Goal: Task Accomplishment & Management: Use online tool/utility

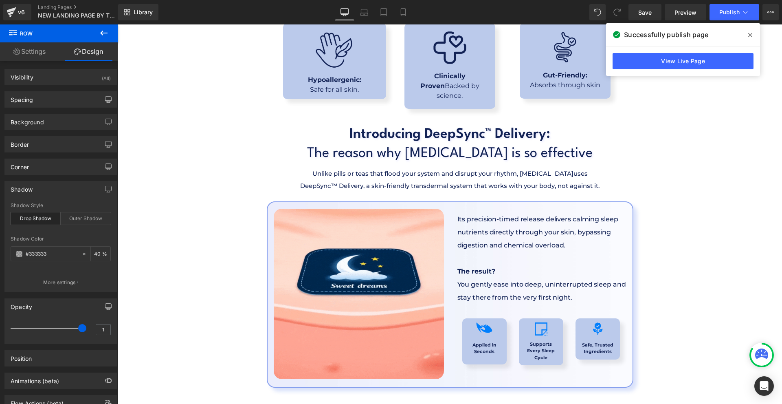
scroll to position [1996, 0]
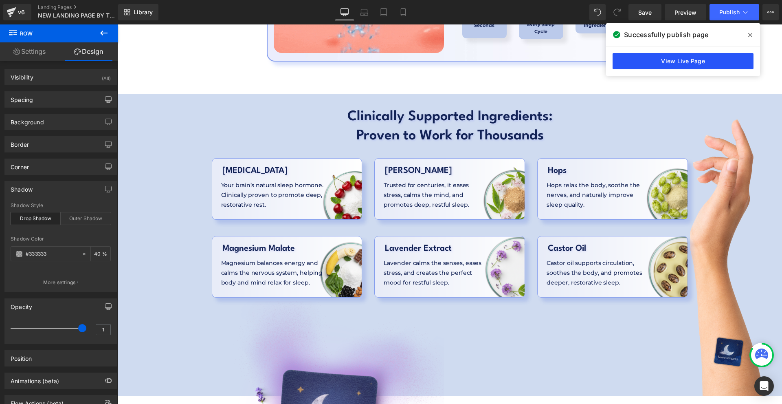
click at [650, 63] on link "View Live Page" at bounding box center [683, 61] width 141 height 16
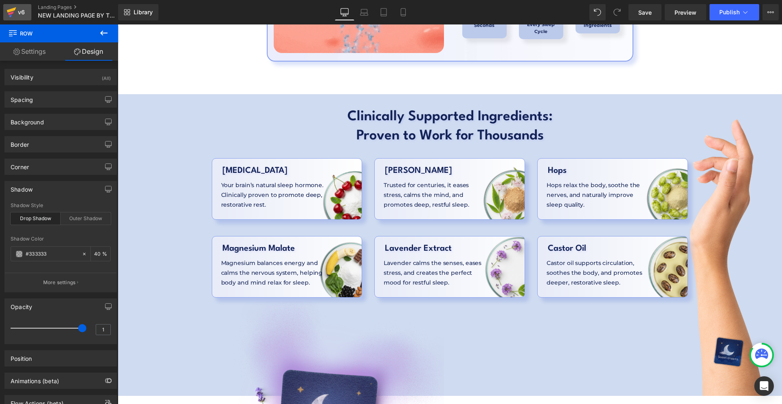
click at [17, 12] on div "v6" at bounding box center [21, 12] width 10 height 11
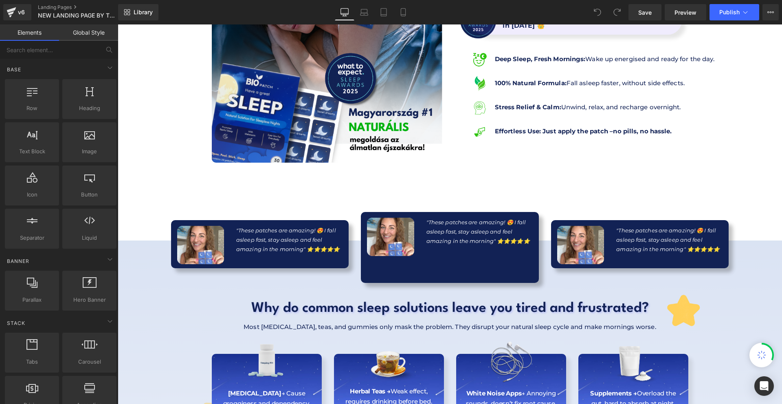
scroll to position [163, 0]
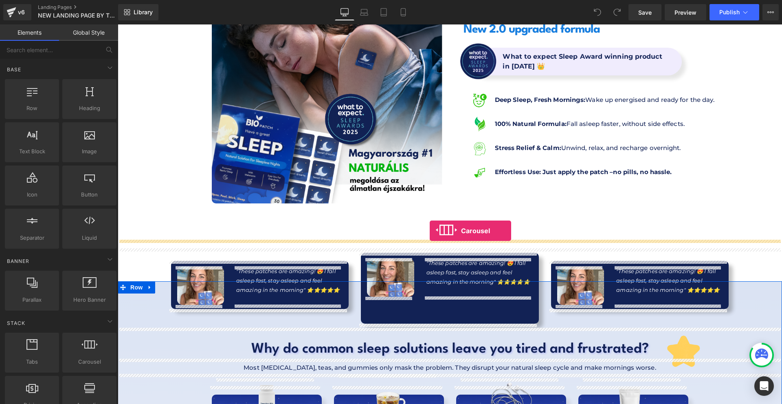
drag, startPoint x: 207, startPoint y: 376, endPoint x: 430, endPoint y: 231, distance: 265.9
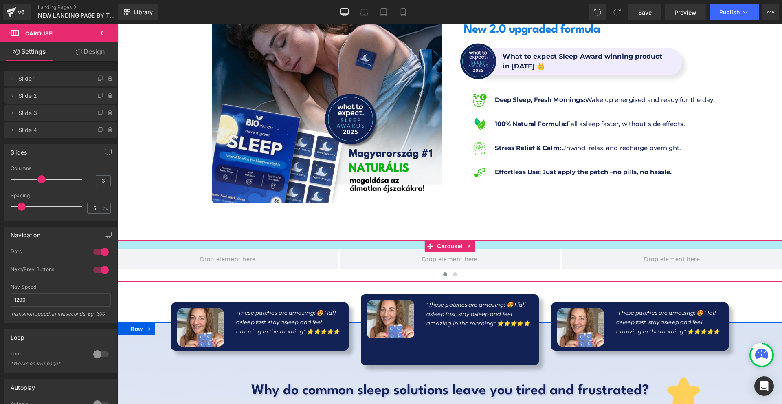
drag, startPoint x: 401, startPoint y: 240, endPoint x: 404, endPoint y: 237, distance: 4.9
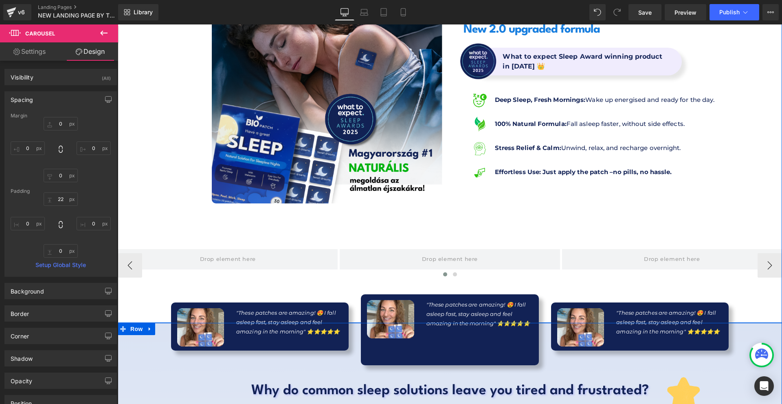
click at [447, 245] on span "Carousel" at bounding box center [450, 246] width 24 height 10
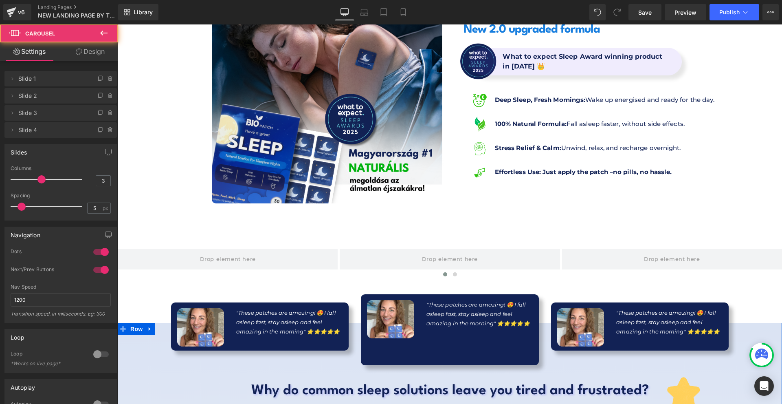
click at [73, 33] on span "Carousel" at bounding box center [48, 33] width 81 height 18
click at [84, 51] on link "Design" at bounding box center [90, 51] width 59 height 18
click at [0, 0] on div "Spacing" at bounding box center [0, 0] width 0 height 0
click at [0, 0] on div "Spacing Margin Padding" at bounding box center [0, 0] width 0 height 0
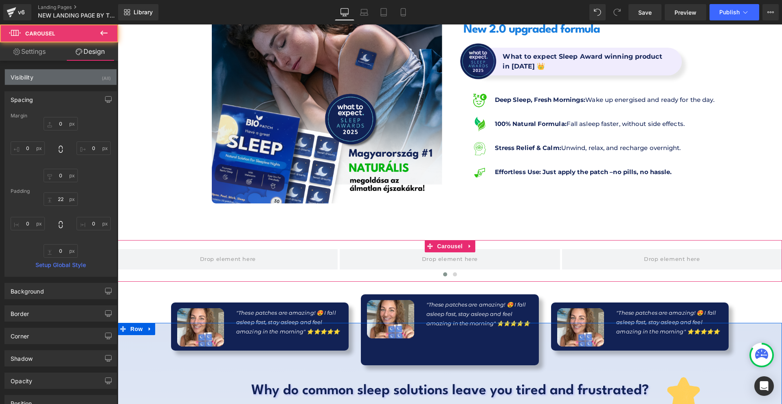
type input "0"
type input "22"
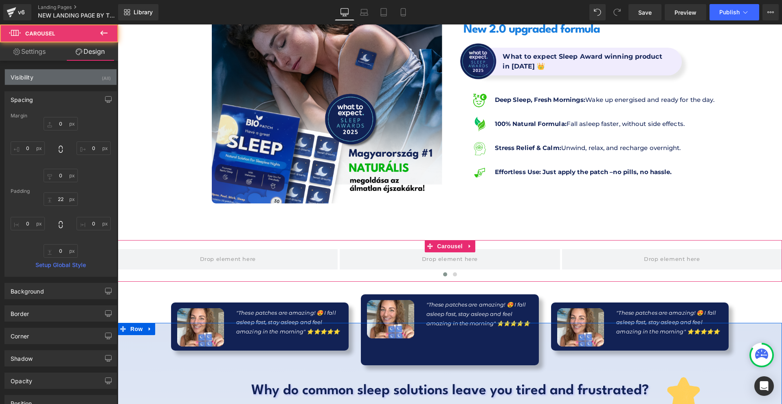
type input "0"
click at [51, 81] on div "Visibility (All)" at bounding box center [61, 76] width 112 height 15
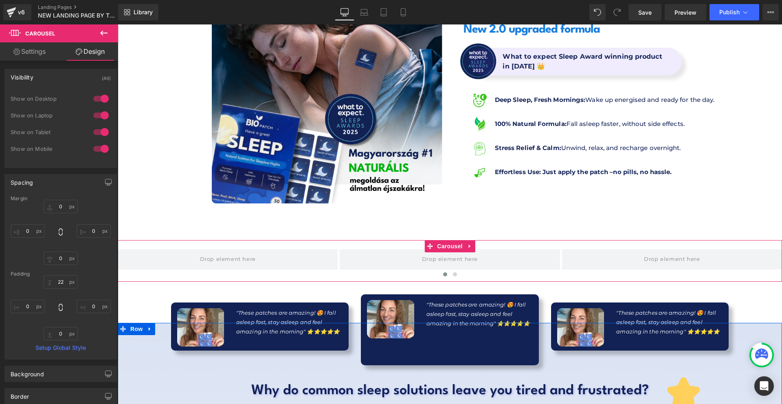
click at [101, 151] on div at bounding box center [101, 148] width 20 height 13
click at [101, 130] on div at bounding box center [101, 131] width 20 height 13
click at [105, 27] on button at bounding box center [104, 33] width 29 height 18
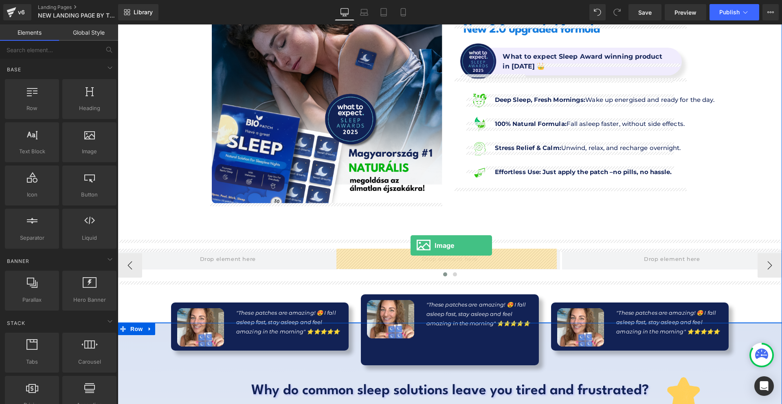
drag, startPoint x: 231, startPoint y: 180, endPoint x: 411, endPoint y: 245, distance: 191.5
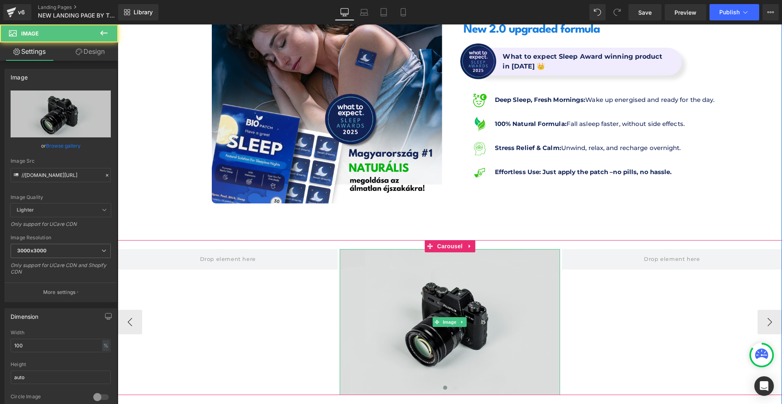
click at [383, 254] on img at bounding box center [450, 322] width 220 height 146
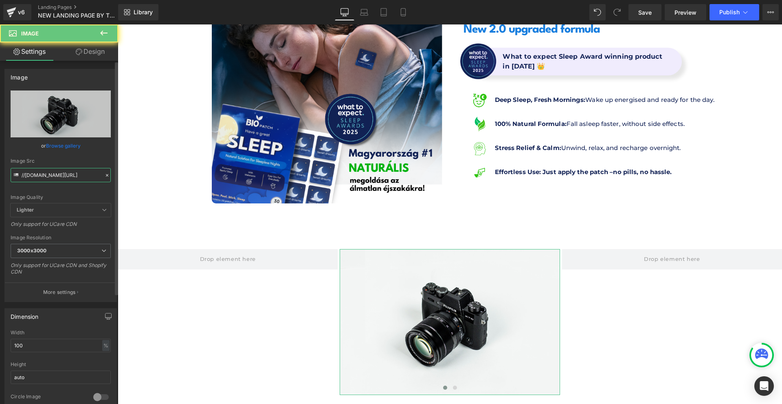
click at [31, 174] on input "//d1um8515vdn9kb.cloudfront.net/images/parallax.jpg" at bounding box center [61, 175] width 100 height 14
paste input "https://biopatch.hu/cdn/shop/files/gempages_538052615057966212-fe6cf10f-4636-42…"
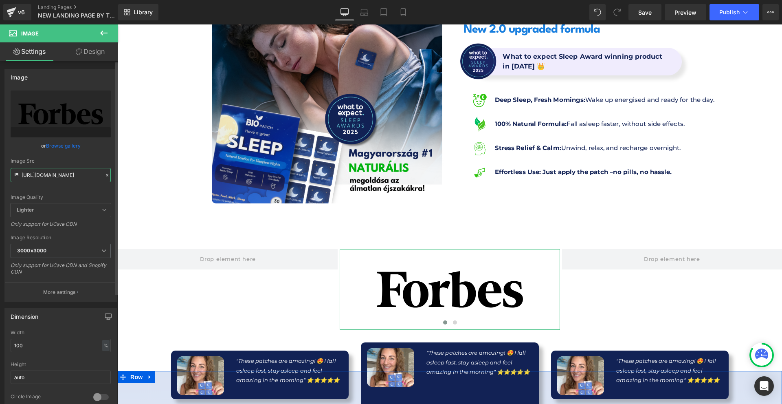
type input "https://biopatch.hu/cdn/shop/files/gempages_538052615057966212-fe6cf10f-4636-42…"
click at [27, 352] on div "Width 100 % % px" at bounding box center [61, 346] width 100 height 32
click at [26, 350] on input "100" at bounding box center [61, 344] width 100 height 13
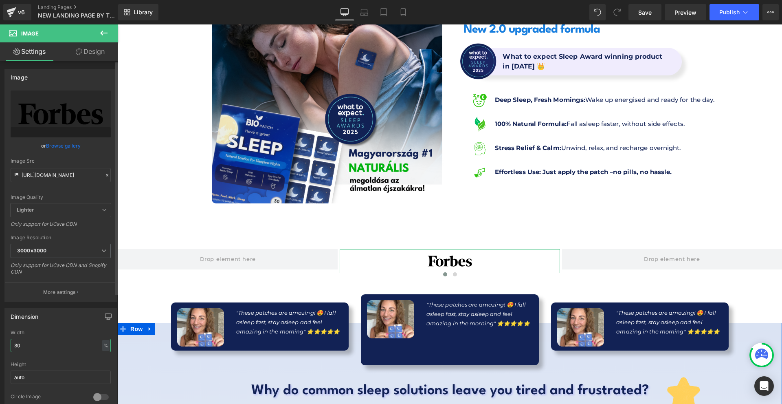
click at [27, 344] on input "30" at bounding box center [61, 344] width 100 height 13
type input "40"
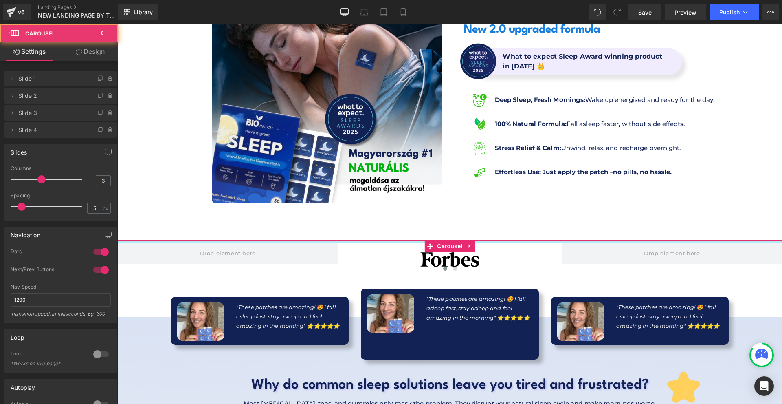
drag, startPoint x: 478, startPoint y: 242, endPoint x: 484, endPoint y: 236, distance: 7.8
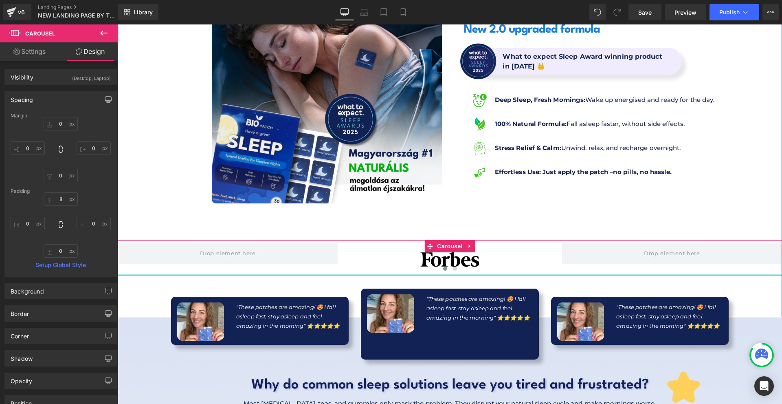
type input "7px"
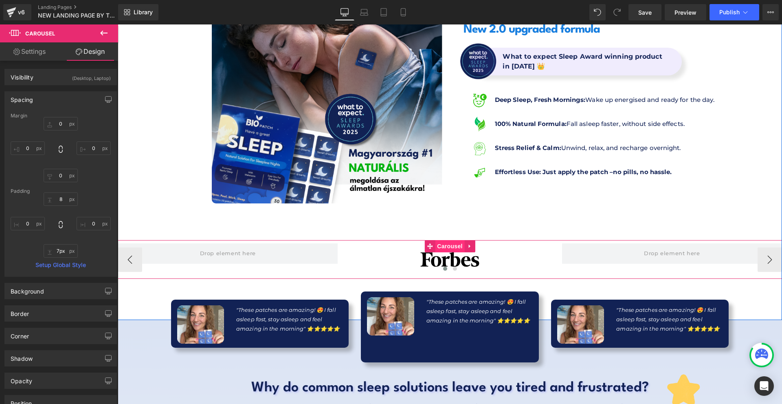
click at [443, 243] on span "Carousel" at bounding box center [449, 246] width 29 height 12
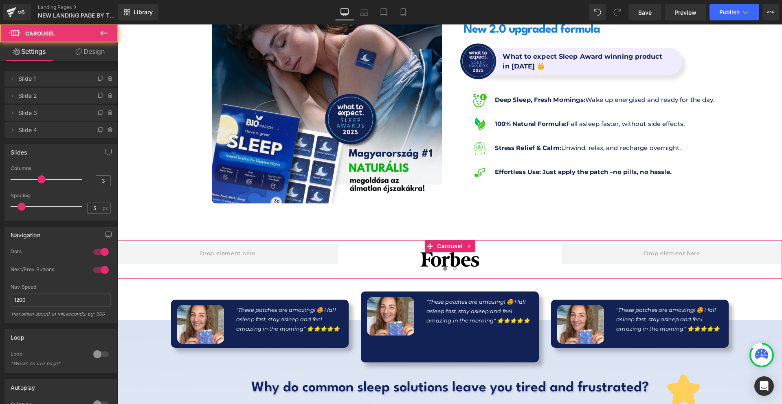
click at [91, 246] on div at bounding box center [101, 251] width 20 height 13
click at [95, 249] on div at bounding box center [101, 251] width 20 height 13
click at [103, 254] on div at bounding box center [101, 251] width 20 height 13
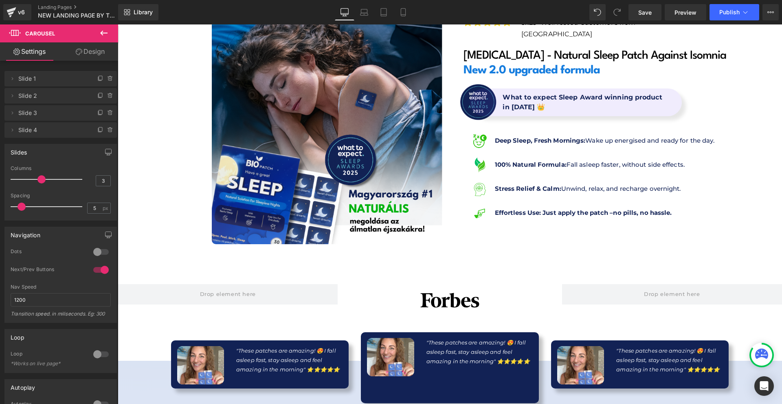
scroll to position [81, 0]
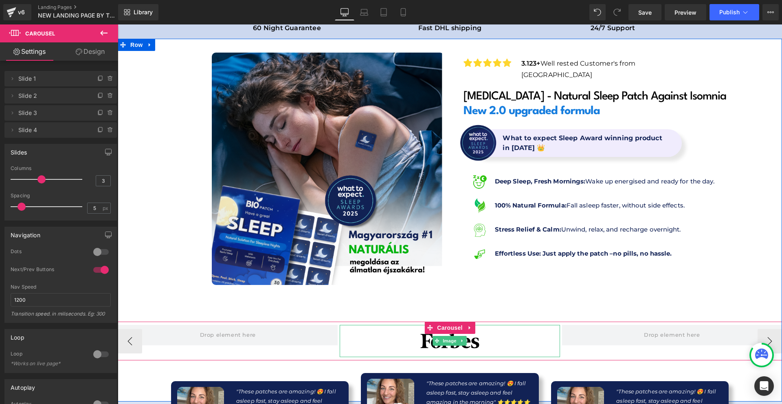
click at [462, 341] on link at bounding box center [462, 341] width 9 height 10
click at [456, 342] on icon at bounding box center [458, 340] width 4 height 5
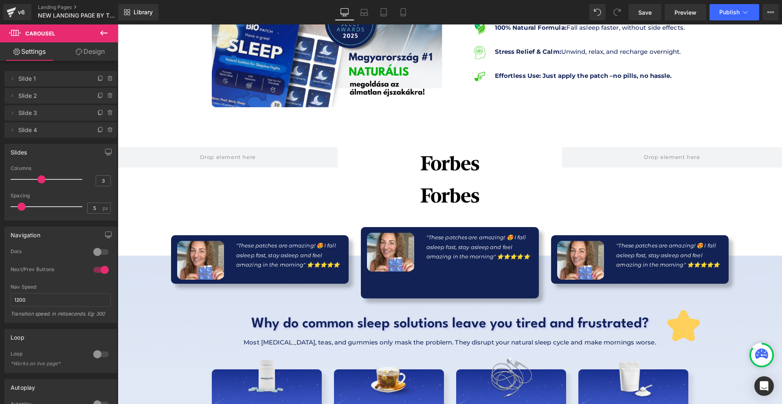
scroll to position [218, 0]
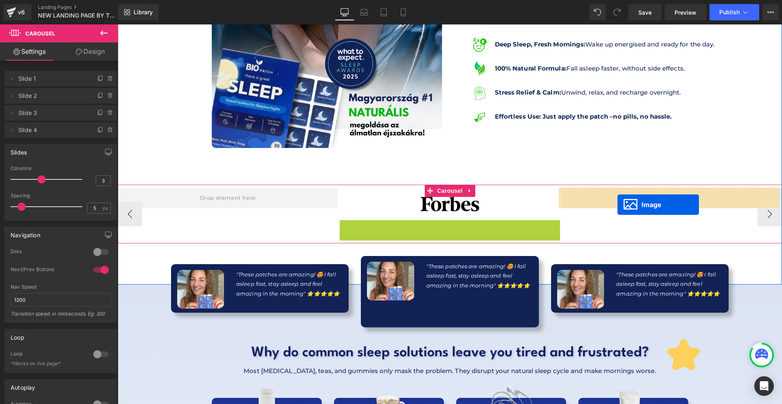
drag, startPoint x: 442, startPoint y: 237, endPoint x: 618, endPoint y: 204, distance: 178.1
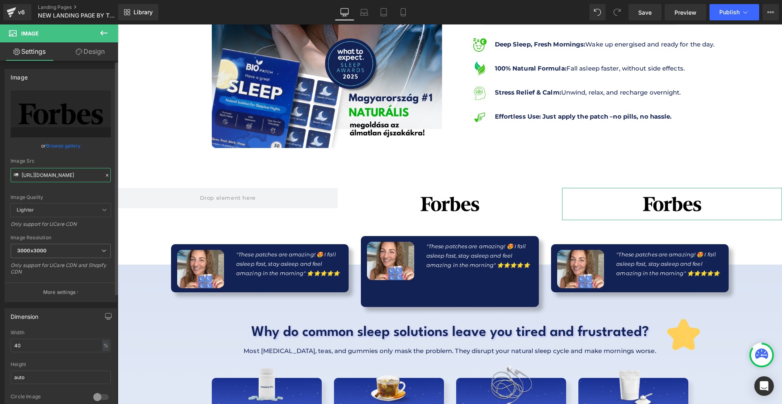
click at [44, 179] on input "https://biopatch.hu/cdn/shop/files/gempages_538052615057966212-fe6cf10f-4636-42…" at bounding box center [61, 175] width 100 height 14
paste input "c9d21d22-ab67-4a2f-981b-afada26397fa.svg?v=7870884798333309081"
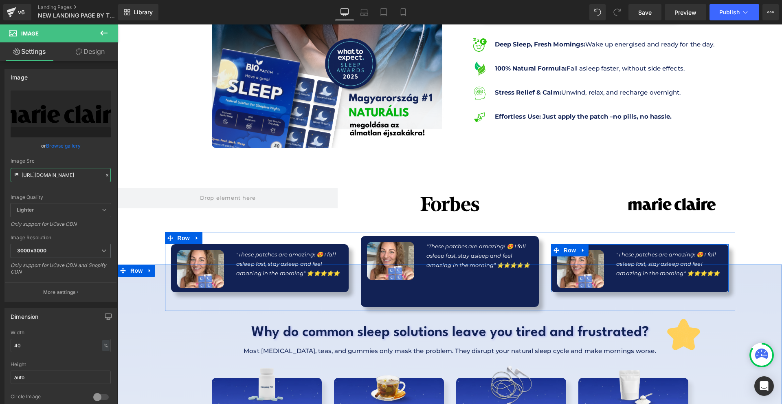
scroll to position [96, 0]
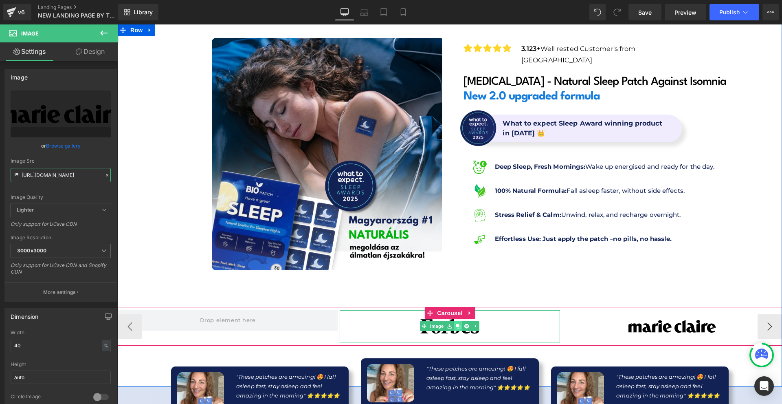
type input "https://biopatch.hu/cdn/shop/files/gempages_538052615057966212-c9d21d22-ab67-4a…"
click at [456, 326] on icon at bounding box center [458, 326] width 4 height 4
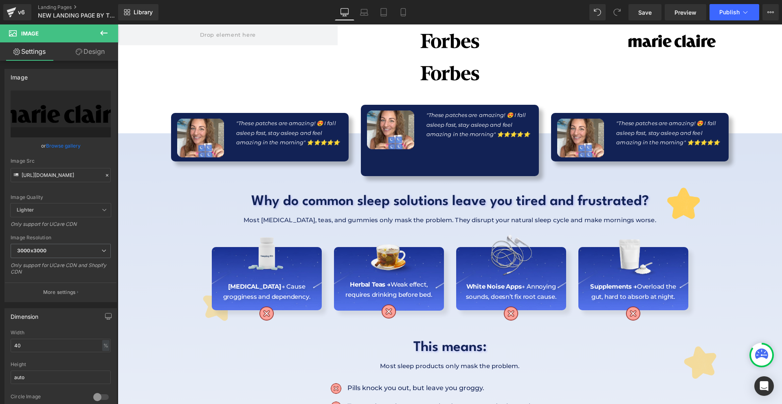
scroll to position [259, 0]
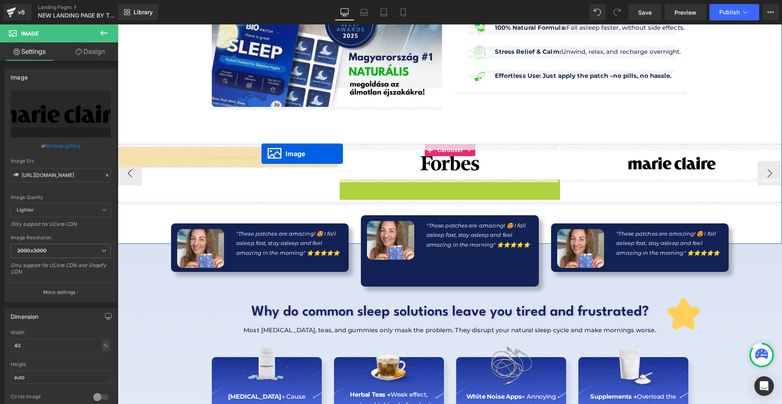
drag, startPoint x: 448, startPoint y: 194, endPoint x: 262, endPoint y: 154, distance: 191.4
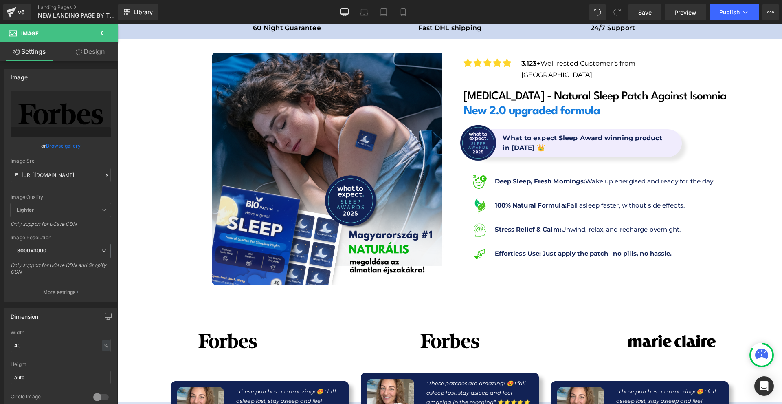
scroll to position [122, 0]
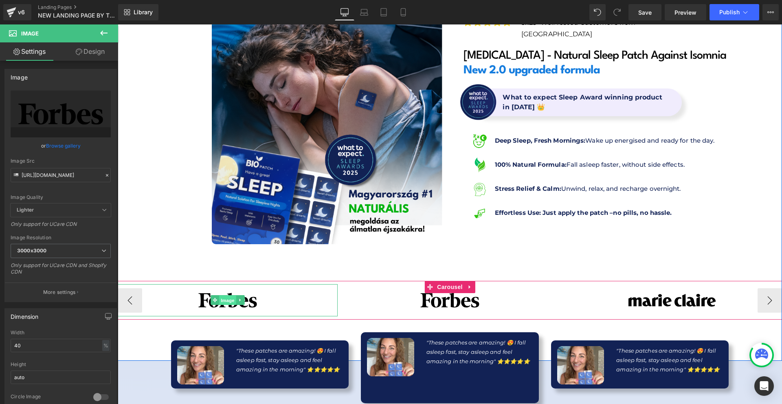
click at [219, 302] on span "Image" at bounding box center [227, 300] width 17 height 10
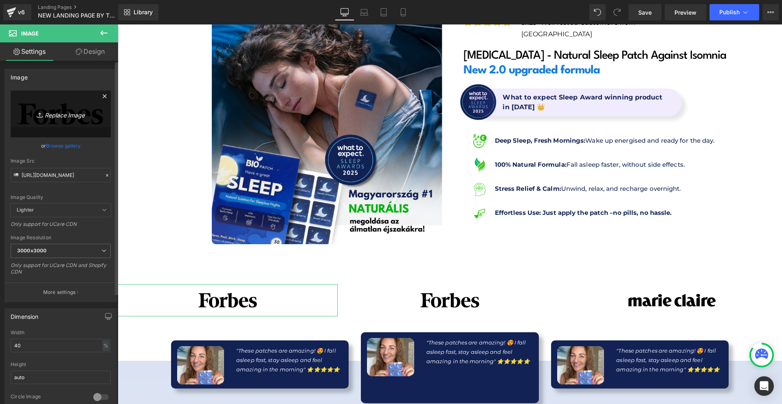
click at [32, 103] on link "Replace Image" at bounding box center [61, 113] width 100 height 47
type input "C:\fakepath\womens-health-magazine-logo-vector.png"
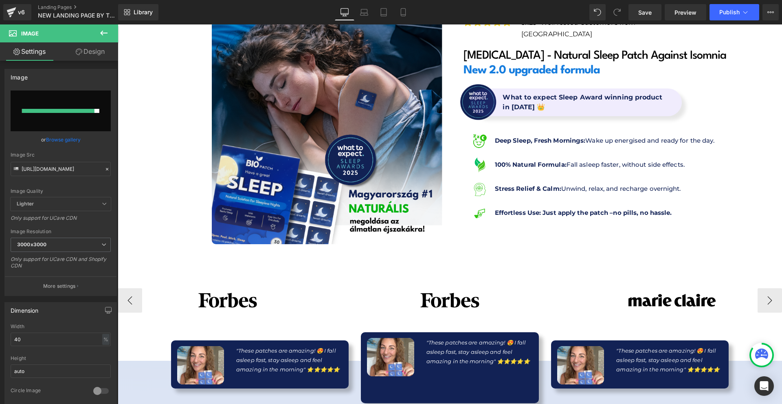
type input "https://ucarecdn.com/25015aa3-54f5-4296-9107-50c0901a2123/-/format/auto/-/previ…"
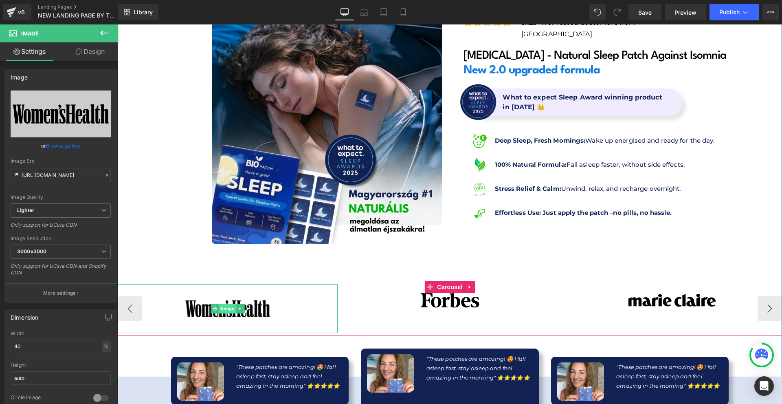
click at [219, 306] on span "Image" at bounding box center [227, 308] width 17 height 10
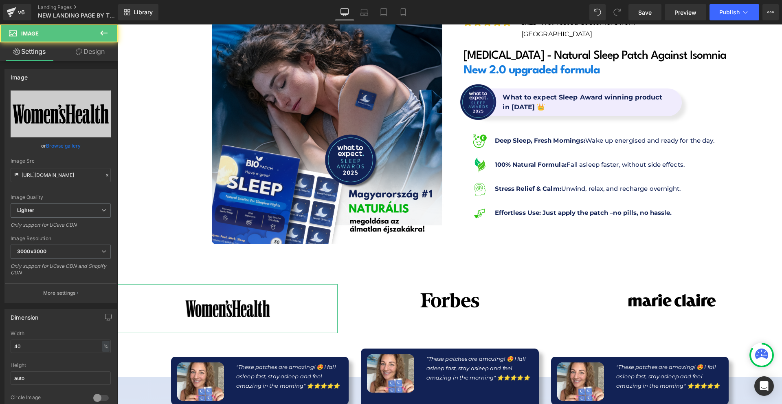
click at [86, 52] on link "Design" at bounding box center [90, 51] width 59 height 18
click at [0, 0] on div "Spacing" at bounding box center [0, 0] width 0 height 0
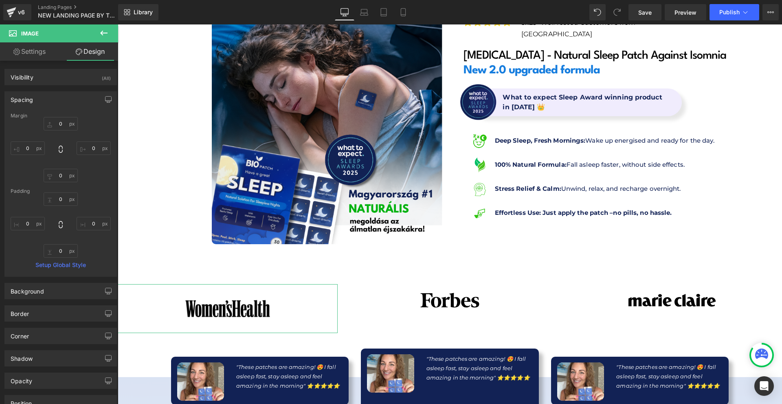
type input "0"
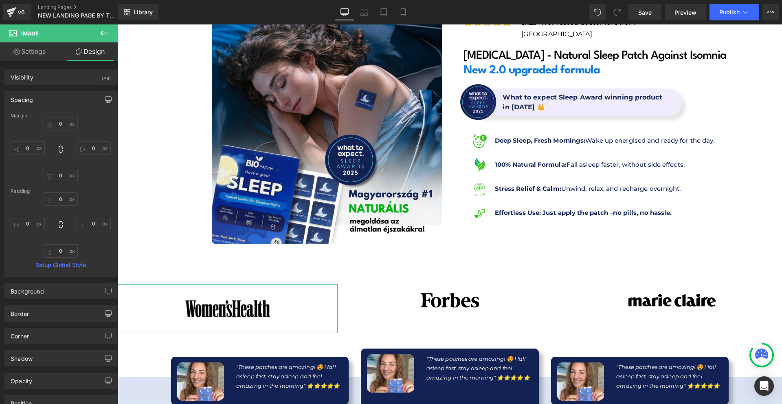
type input "0"
click at [65, 117] on div "Margin" at bounding box center [61, 116] width 100 height 6
click at [65, 121] on input "0" at bounding box center [61, 123] width 34 height 13
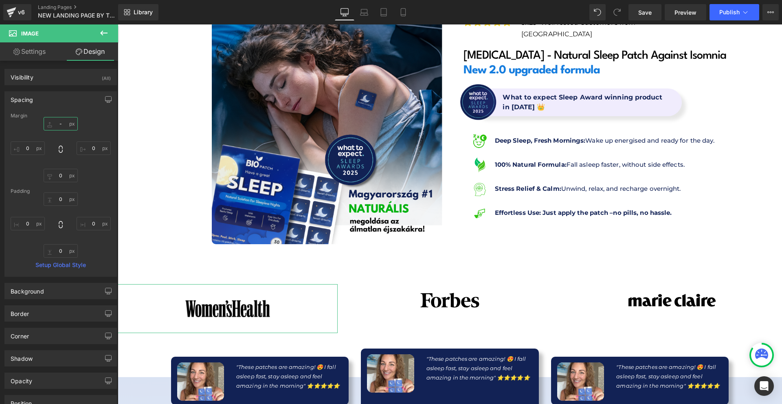
type input "-w"
click at [67, 121] on input "text" at bounding box center [61, 123] width 34 height 13
type input "-20"
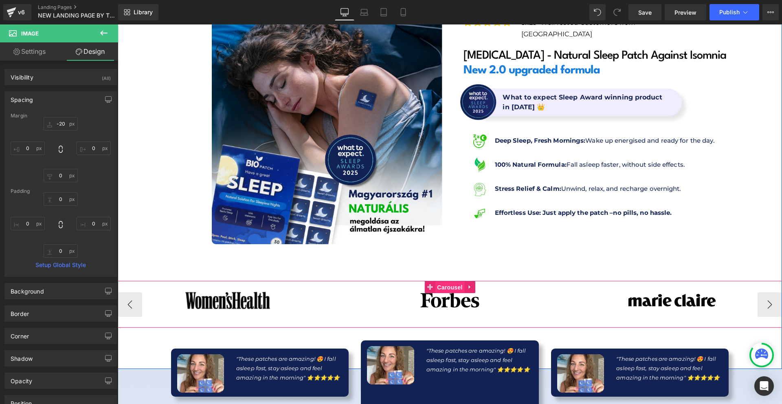
click at [446, 286] on span "Carousel" at bounding box center [449, 287] width 29 height 12
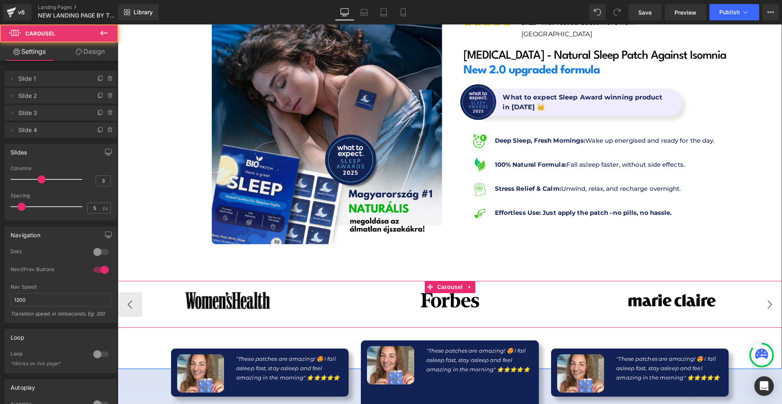
click at [768, 304] on button "›" at bounding box center [770, 304] width 24 height 24
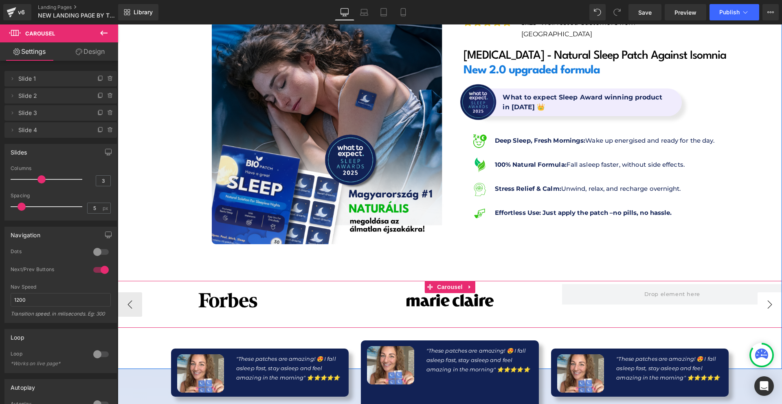
click at [768, 304] on button "›" at bounding box center [770, 304] width 24 height 24
click at [134, 308] on button "‹" at bounding box center [130, 304] width 24 height 24
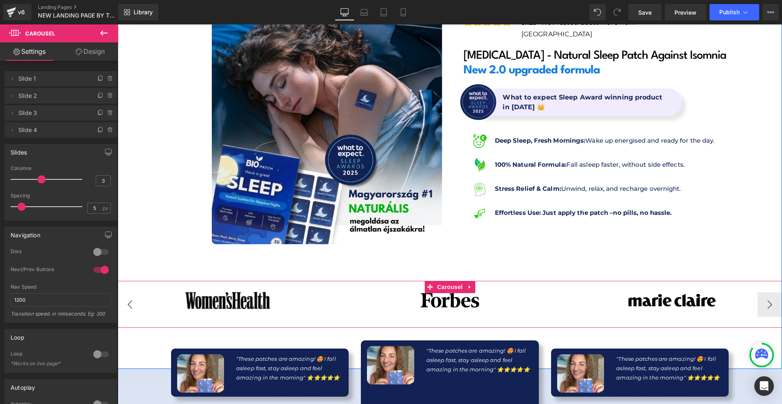
click at [134, 308] on button "‹" at bounding box center [130, 304] width 24 height 24
click at [238, 302] on icon at bounding box center [240, 300] width 4 height 5
click at [235, 303] on link at bounding box center [236, 300] width 9 height 10
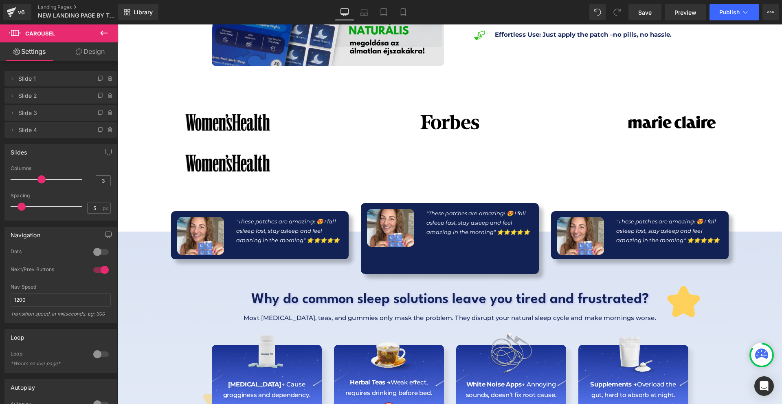
scroll to position [137, 0]
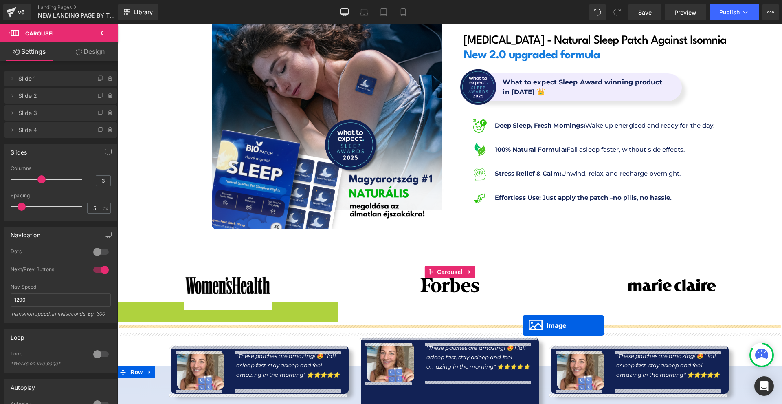
drag, startPoint x: 218, startPoint y: 327, endPoint x: 523, endPoint y: 325, distance: 305.1
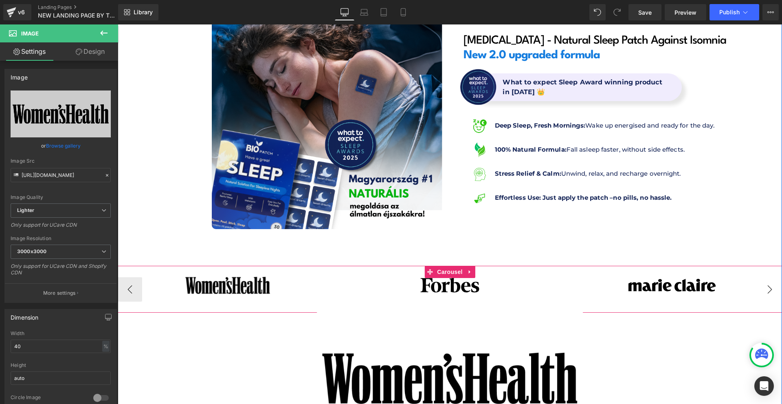
click at [768, 292] on button "›" at bounding box center [770, 289] width 24 height 24
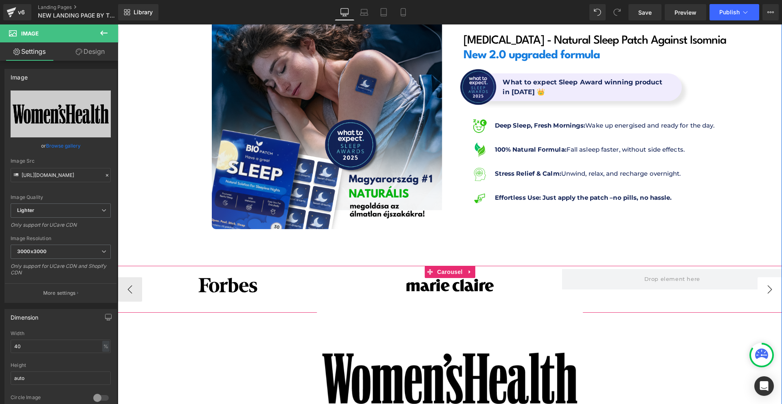
click at [768, 292] on button "›" at bounding box center [770, 289] width 24 height 24
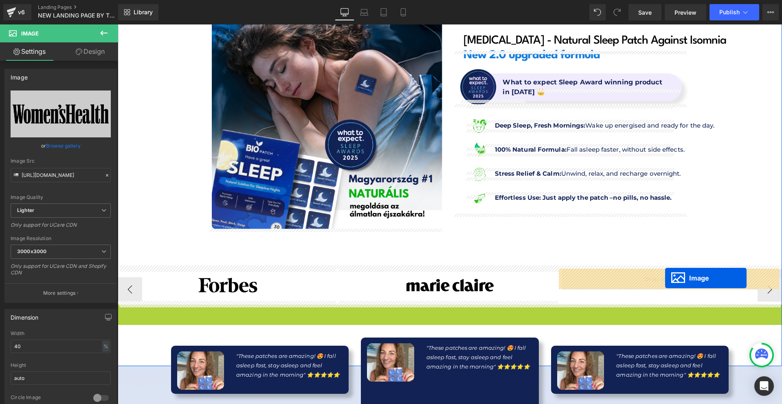
drag, startPoint x: 447, startPoint y: 378, endPoint x: 665, endPoint y: 276, distance: 240.4
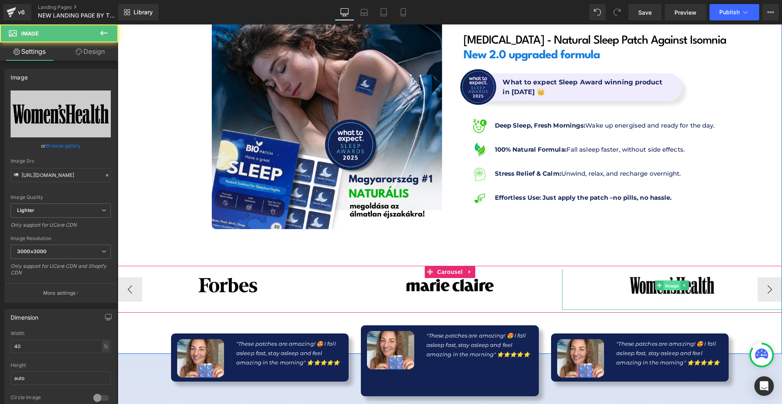
click at [670, 286] on span "Image" at bounding box center [672, 285] width 17 height 10
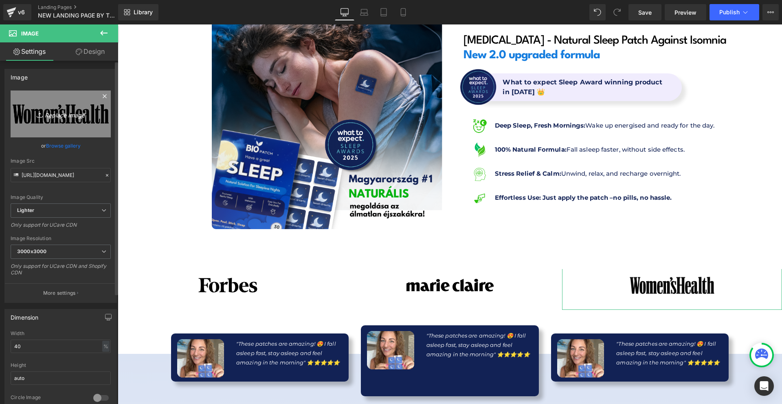
click at [60, 101] on link "Replace Image" at bounding box center [61, 113] width 100 height 47
type input "C:\fakepath\Mens-Health-Logo.jpg"
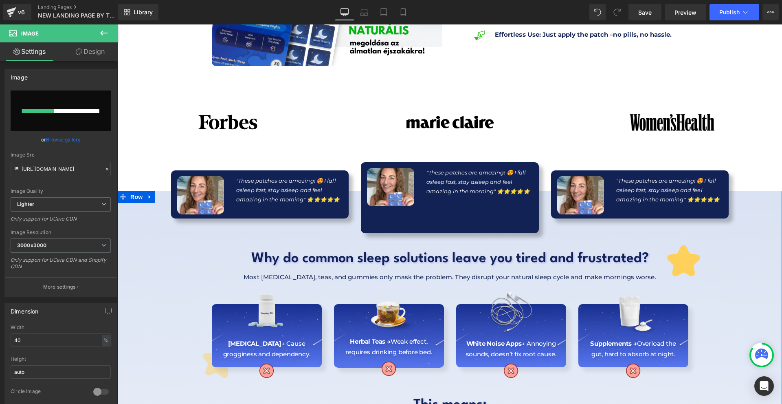
scroll to position [259, 0]
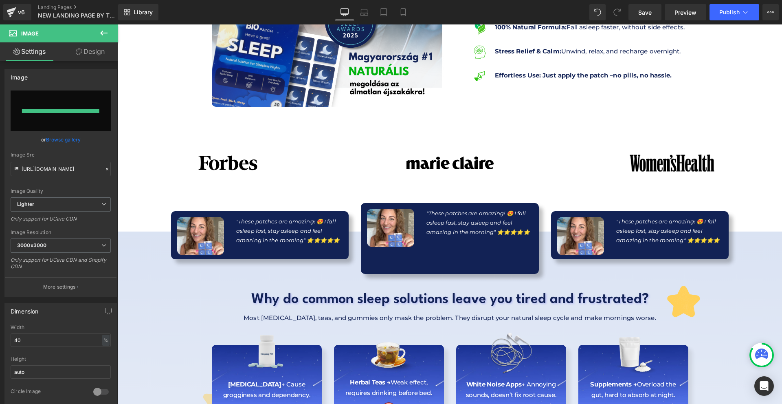
type input "https://ucarecdn.com/60857998-4f5d-45b8-9fab-f58883d94878/-/format/auto/-/previ…"
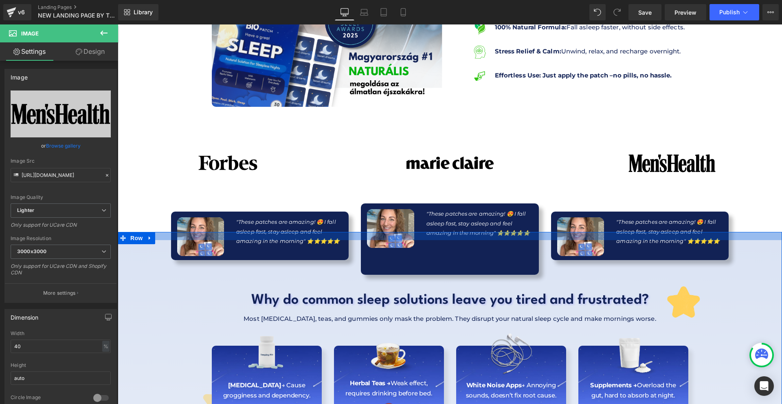
scroll to position [137, 0]
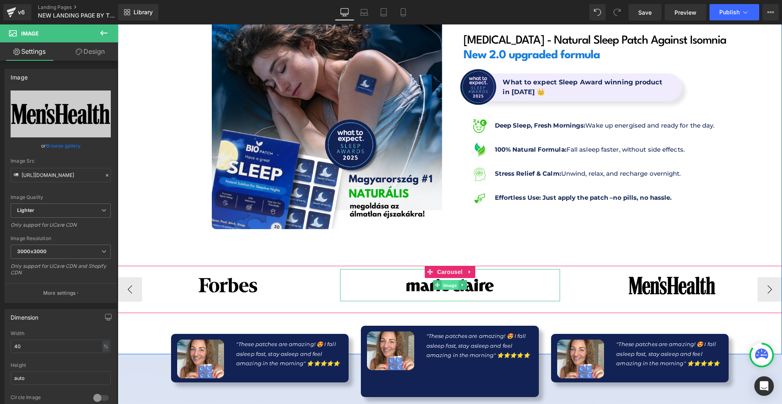
click at [447, 287] on span "Image" at bounding box center [450, 285] width 17 height 10
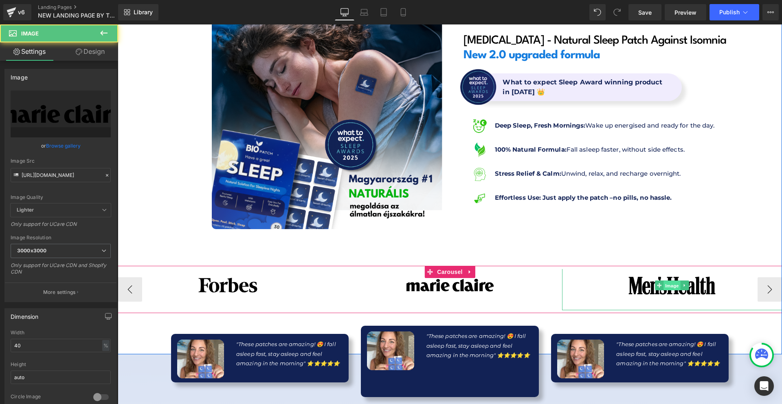
click at [664, 288] on span "Image" at bounding box center [672, 286] width 17 height 10
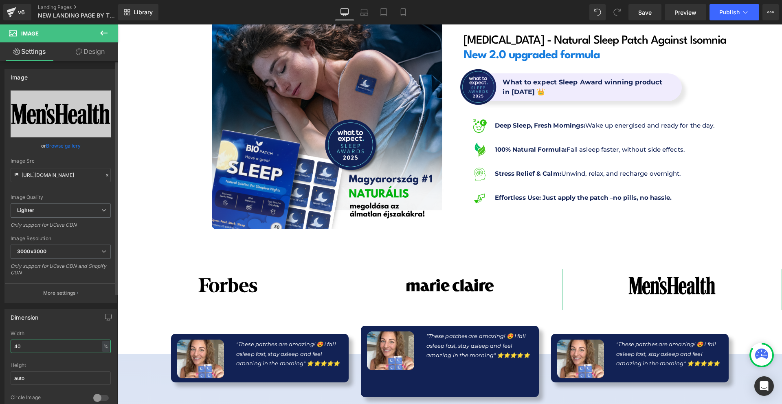
click at [62, 352] on input "40" at bounding box center [61, 345] width 100 height 13
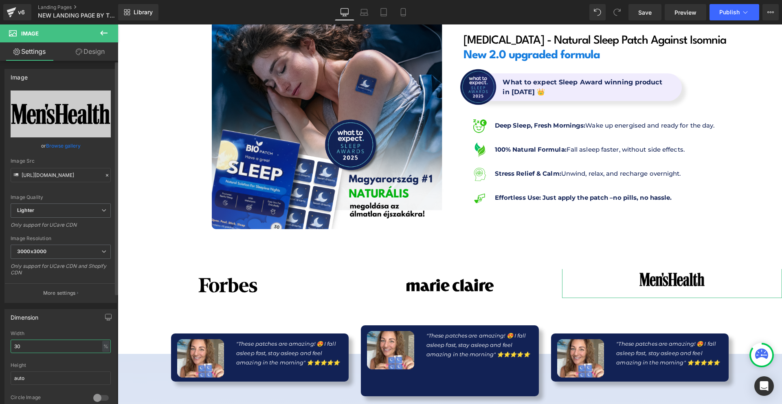
click at [62, 352] on input "30" at bounding box center [61, 345] width 100 height 13
type input "35"
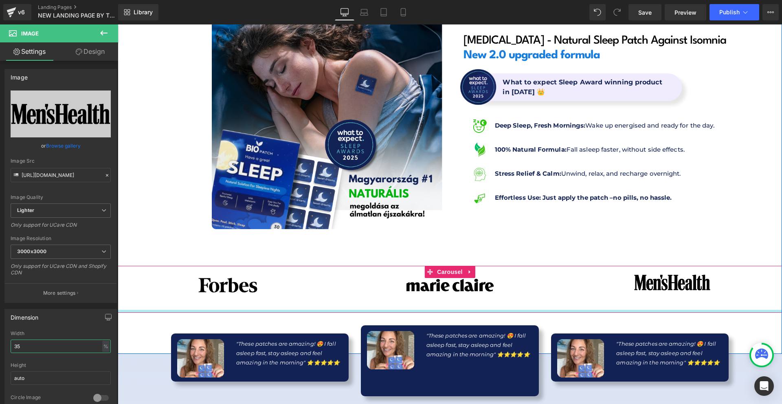
scroll to position [219, 0]
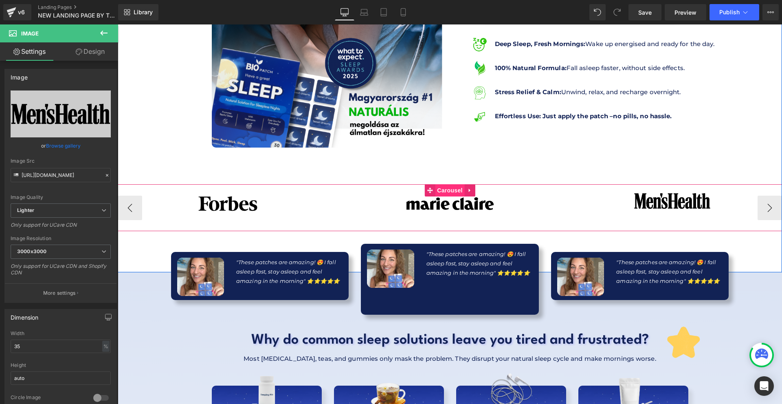
click at [446, 189] on span "Carousel" at bounding box center [449, 190] width 29 height 12
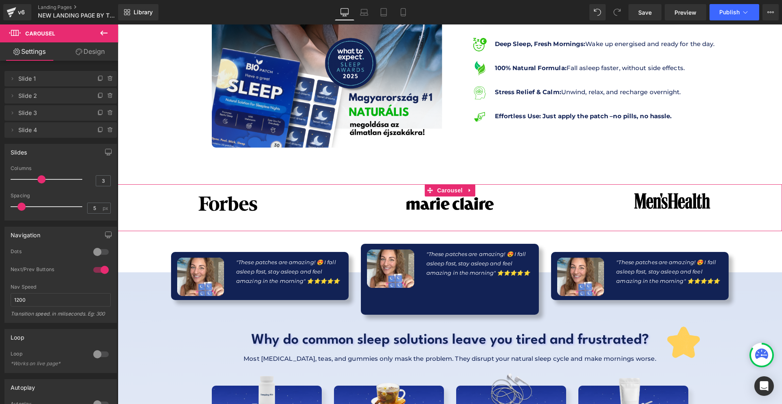
click at [99, 359] on div at bounding box center [101, 353] width 20 height 13
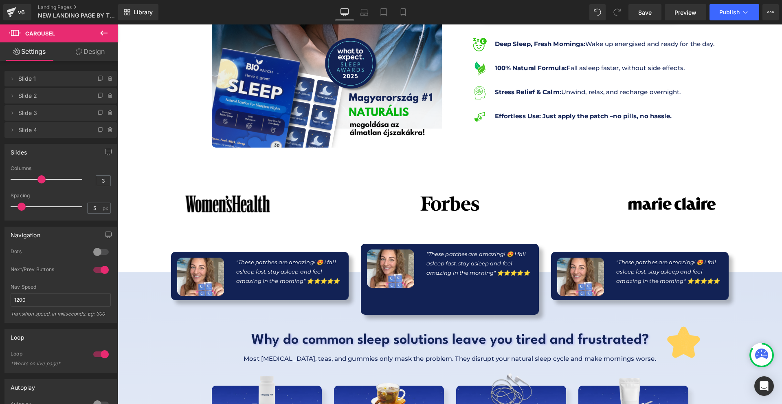
scroll to position [122, 0]
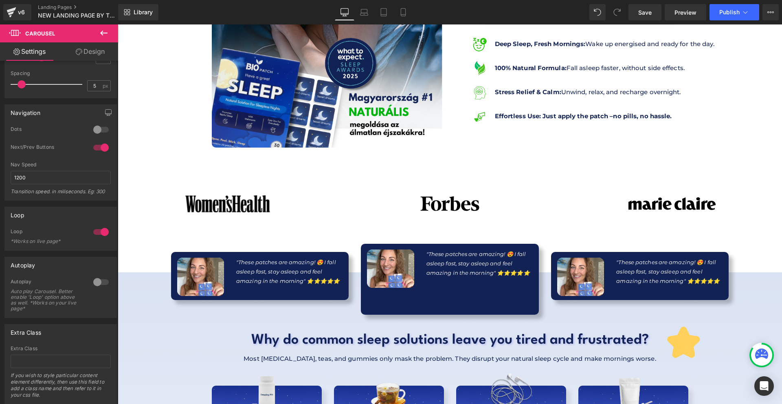
click at [99, 284] on div at bounding box center [101, 281] width 20 height 13
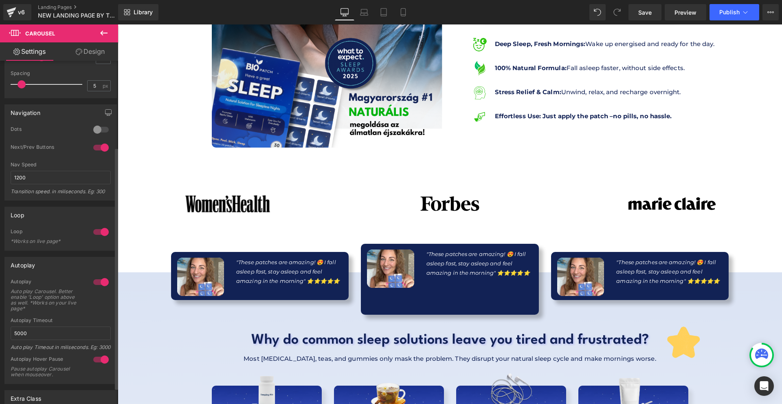
click at [56, 341] on div "Autoplay Timeout 5000 Auto play Timeout in miliseconds. Eg: 3000" at bounding box center [61, 336] width 100 height 38
click at [56, 338] on input "5000" at bounding box center [61, 332] width 100 height 13
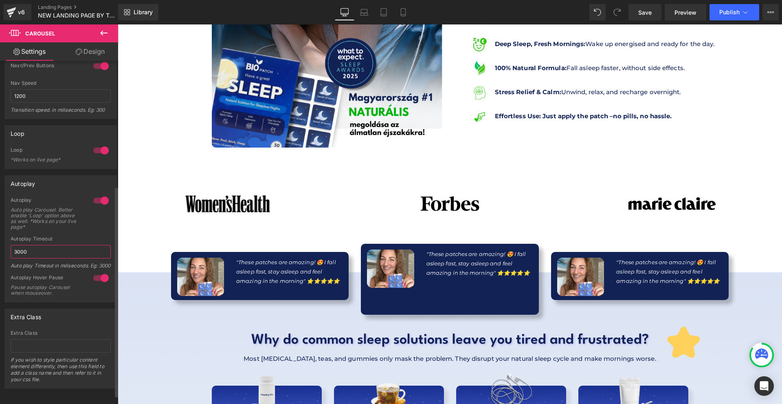
type input "3000"
click at [69, 105] on div "Nav Speed 1200 Transition speed. in miliseconds. Eg: 300" at bounding box center [61, 99] width 100 height 38
click at [68, 97] on input "1200" at bounding box center [61, 95] width 100 height 13
type input "2900"
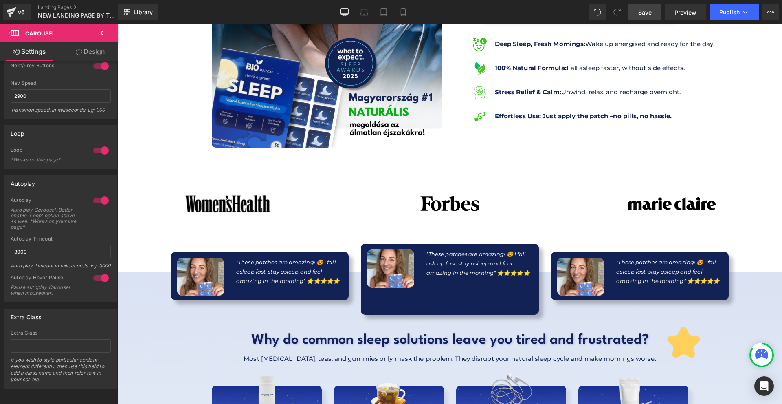
click at [646, 9] on span "Save" at bounding box center [644, 12] width 13 height 9
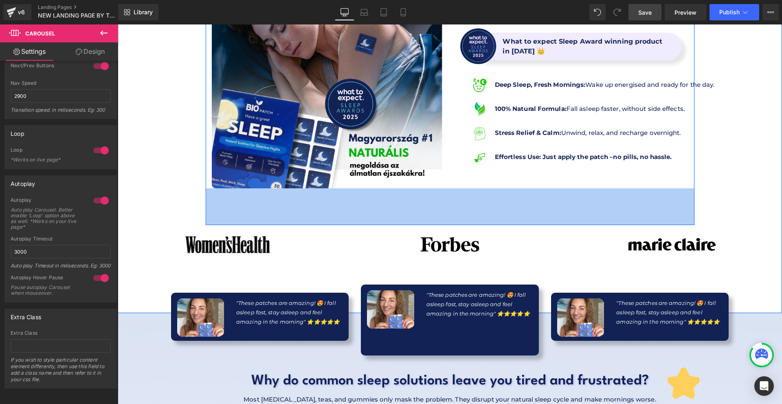
scroll to position [137, 0]
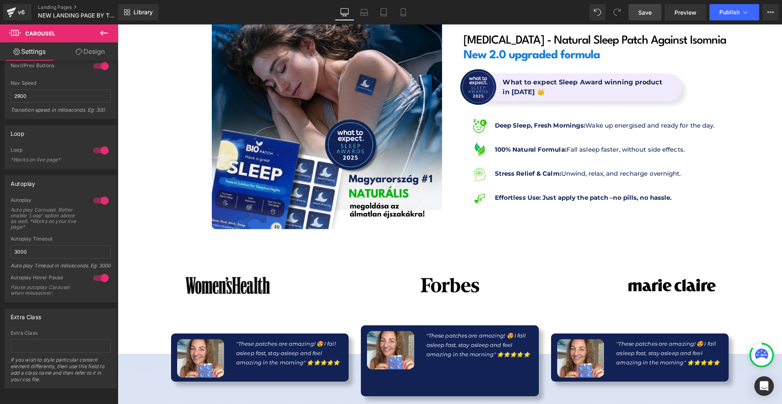
click at [655, 15] on link "Save" at bounding box center [645, 12] width 33 height 16
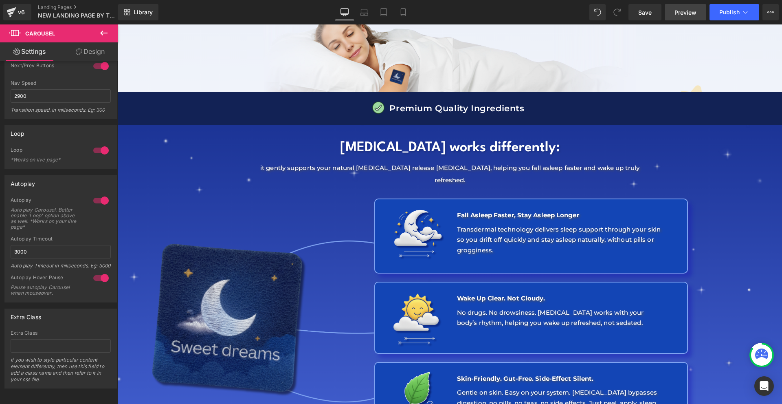
click at [677, 12] on span "Preview" at bounding box center [686, 12] width 22 height 9
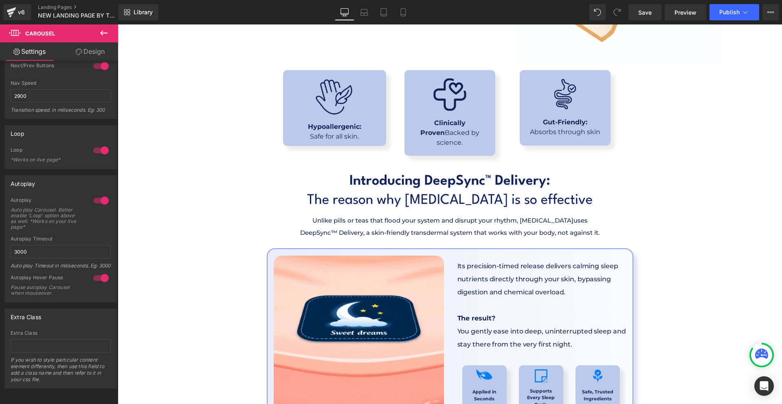
scroll to position [2077, 0]
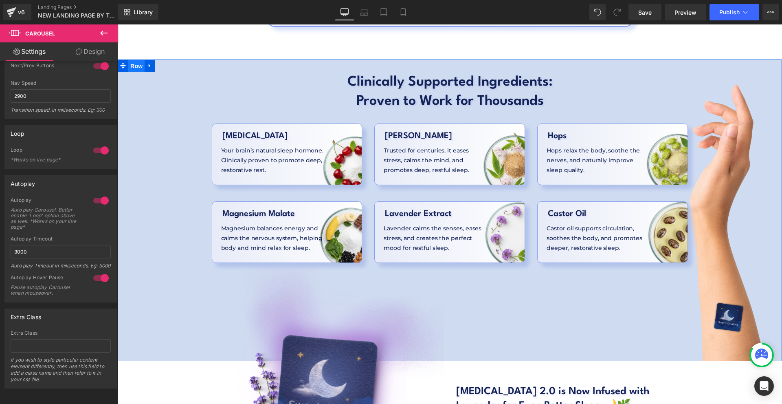
click at [128, 60] on span "Row" at bounding box center [136, 66] width 16 height 12
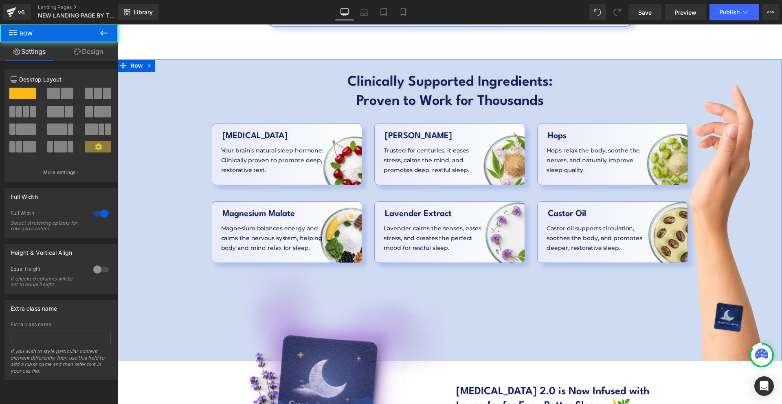
click at [101, 54] on link "Design" at bounding box center [88, 51] width 59 height 18
click at [0, 0] on div "Background" at bounding box center [0, 0] width 0 height 0
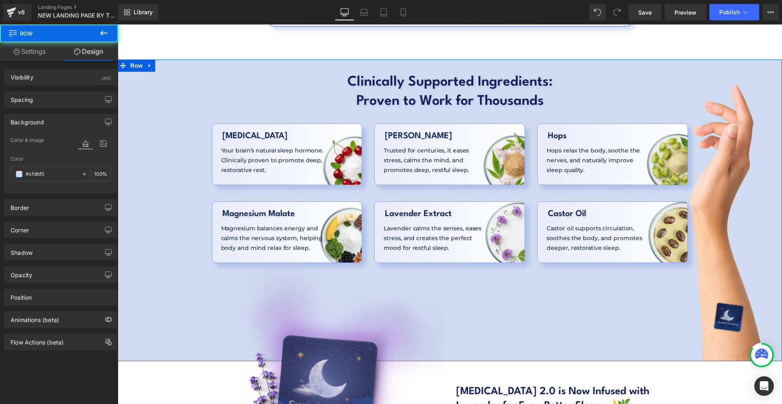
type input "#cfdbf0"
type input "100"
click at [100, 145] on icon at bounding box center [103, 143] width 15 height 11
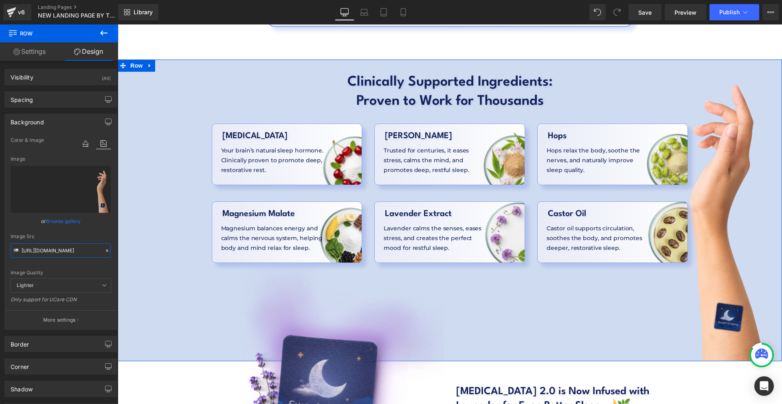
click at [68, 244] on input "https://cdn.shopify.com/s/files/1/0897/0449/7416/files/Nevtelen_1980_x_1480_kep…" at bounding box center [61, 250] width 100 height 14
paste input "928/6719/9356/files/Nevtelen_1980_x_1480_keppont_1980_x_1000_keppont_2100_x_100…"
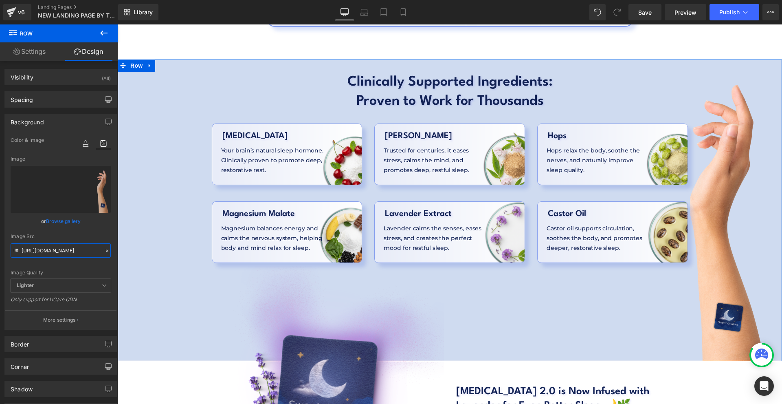
type input "https://cdn.shopify.com/s/files/1/0928/6719/9356/files/Nevtelen_1980_x_1480_kep…"
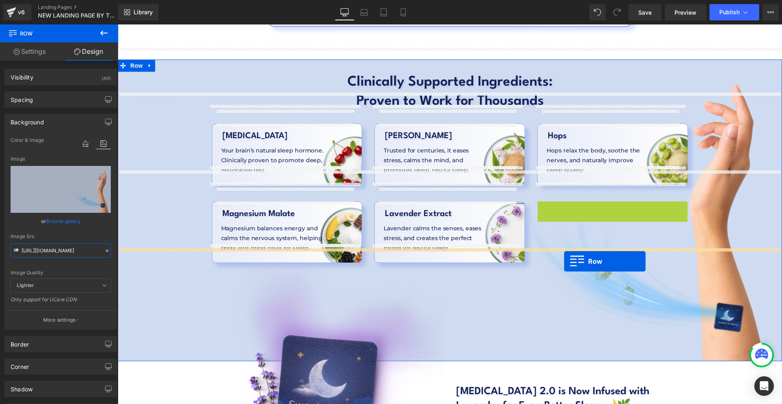
drag, startPoint x: 552, startPoint y: 191, endPoint x: 564, endPoint y: 261, distance: 71.2
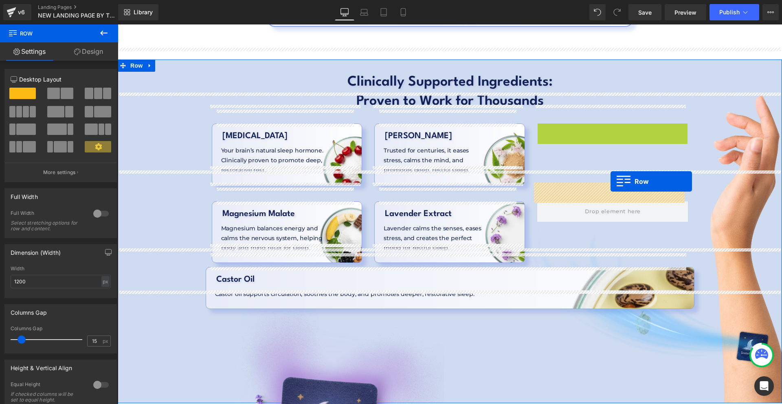
drag, startPoint x: 556, startPoint y: 112, endPoint x: 611, endPoint y: 181, distance: 87.9
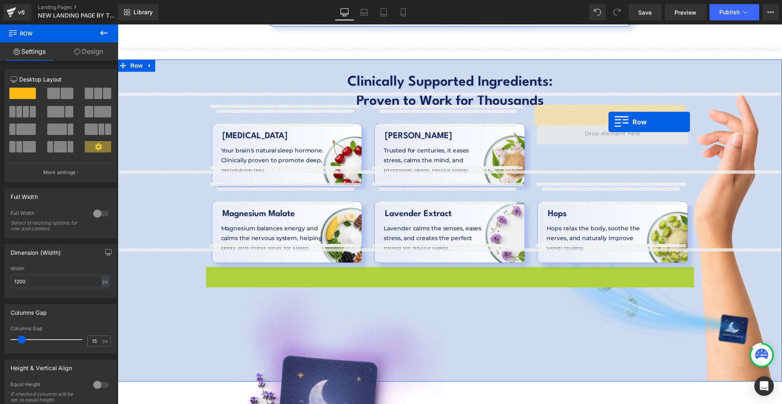
drag, startPoint x: 219, startPoint y: 256, endPoint x: 609, endPoint y: 122, distance: 411.8
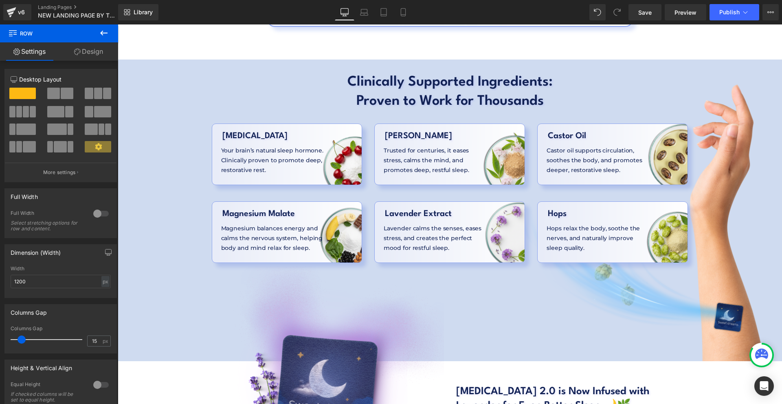
scroll to position [2037, 0]
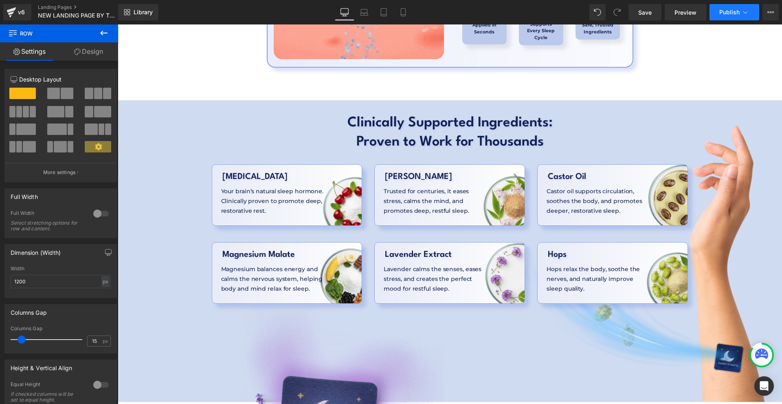
click at [734, 8] on button "Publish" at bounding box center [735, 12] width 50 height 16
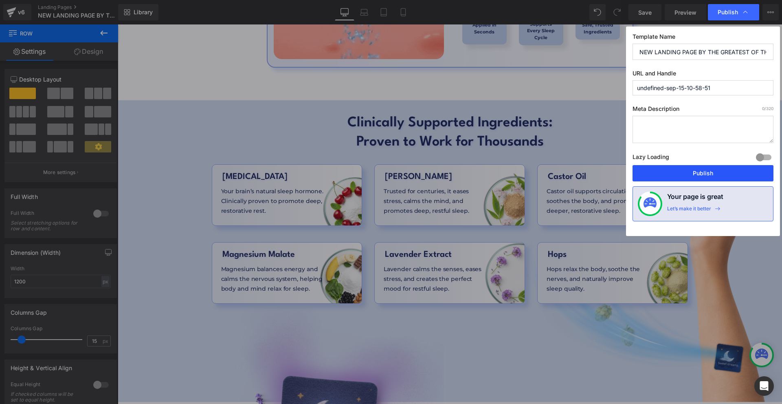
click at [696, 173] on button "Publish" at bounding box center [703, 173] width 141 height 16
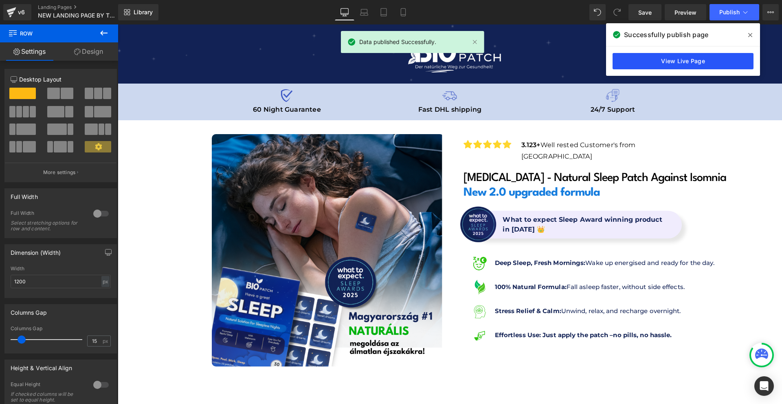
click at [670, 62] on link "View Live Page" at bounding box center [683, 61] width 141 height 16
